Goal: Task Accomplishment & Management: Manage account settings

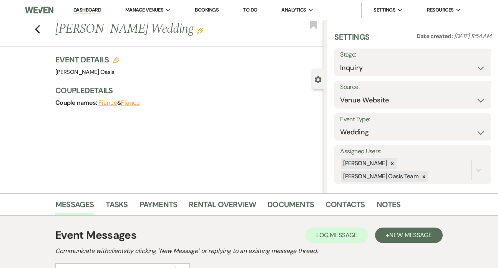
select select "5"
click at [73, 9] on link "Dashboard" at bounding box center [87, 10] width 28 height 7
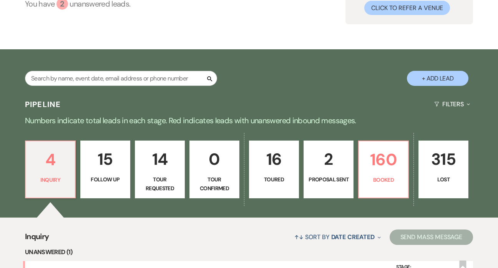
scroll to position [83, 0]
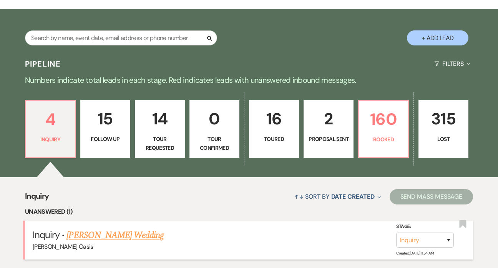
click at [134, 228] on link "[PERSON_NAME] Wedding" at bounding box center [114, 235] width 97 height 14
select select "5"
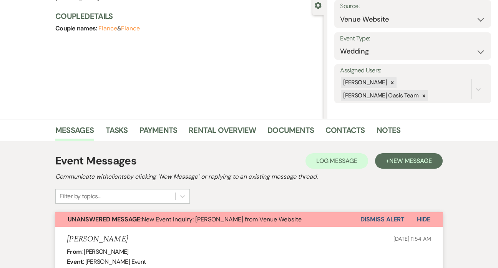
scroll to position [74, 0]
click at [382, 218] on button "Dismiss Alert" at bounding box center [383, 219] width 44 height 15
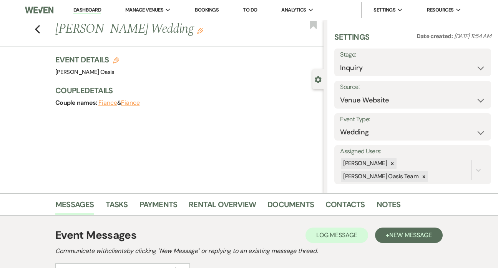
scroll to position [0, 0]
select select "8"
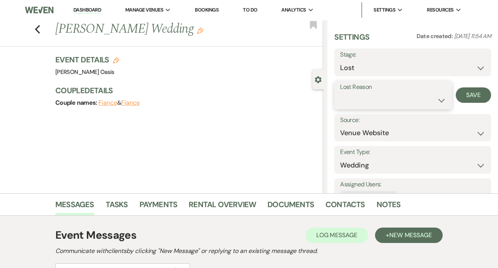
select select "4"
click at [462, 99] on button "Save" at bounding box center [473, 94] width 35 height 15
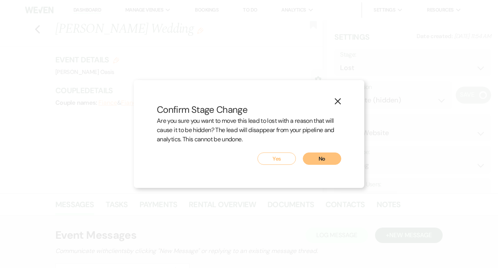
click at [286, 158] on button "Yes" at bounding box center [277, 158] width 38 height 12
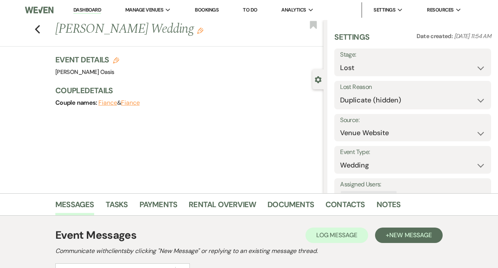
click at [73, 8] on link "Dashboard" at bounding box center [87, 10] width 28 height 7
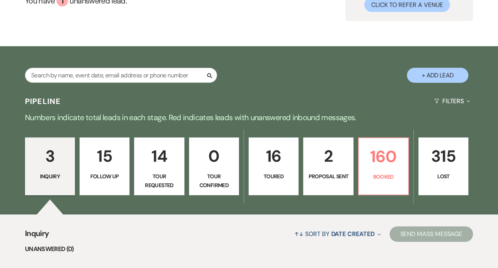
click at [334, 155] on p "2" at bounding box center [328, 156] width 40 height 26
select select "6"
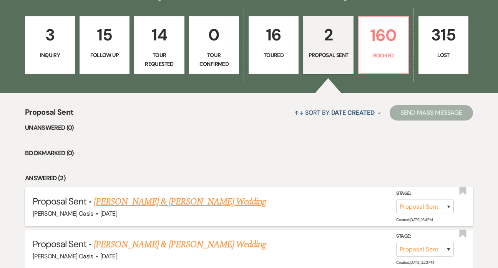
scroll to position [172, 0]
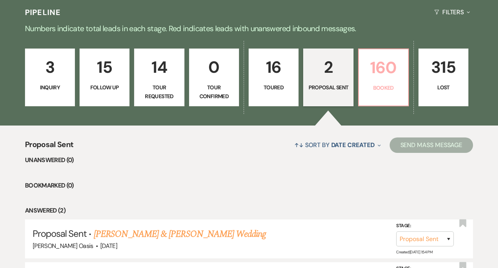
click at [392, 90] on p "Booked" at bounding box center [384, 87] width 40 height 8
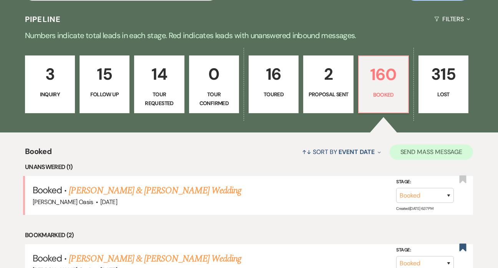
scroll to position [143, 0]
